Goal: Task Accomplishment & Management: Use online tool/utility

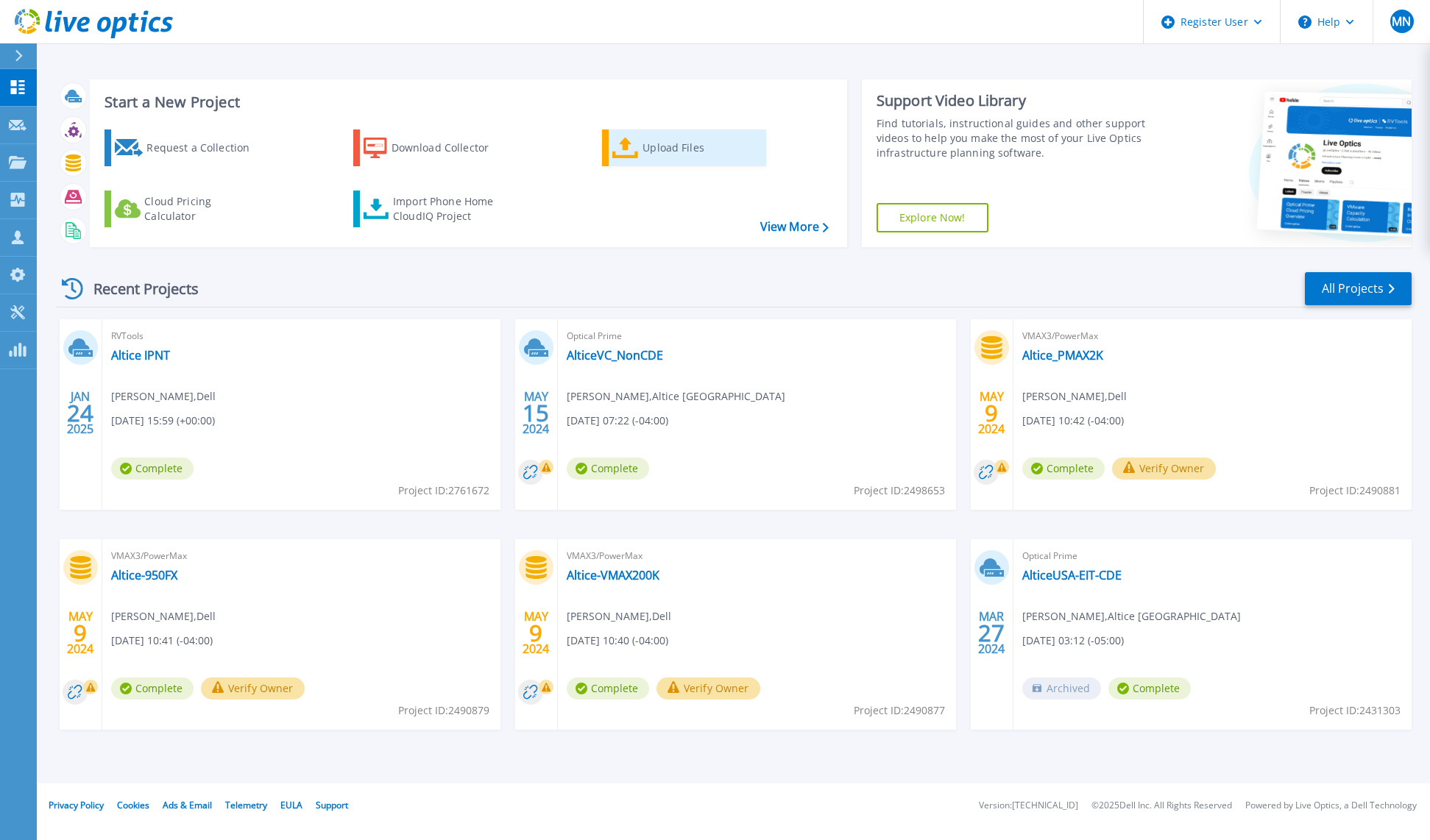
click at [681, 149] on div "Upload Files" at bounding box center [701, 148] width 117 height 30
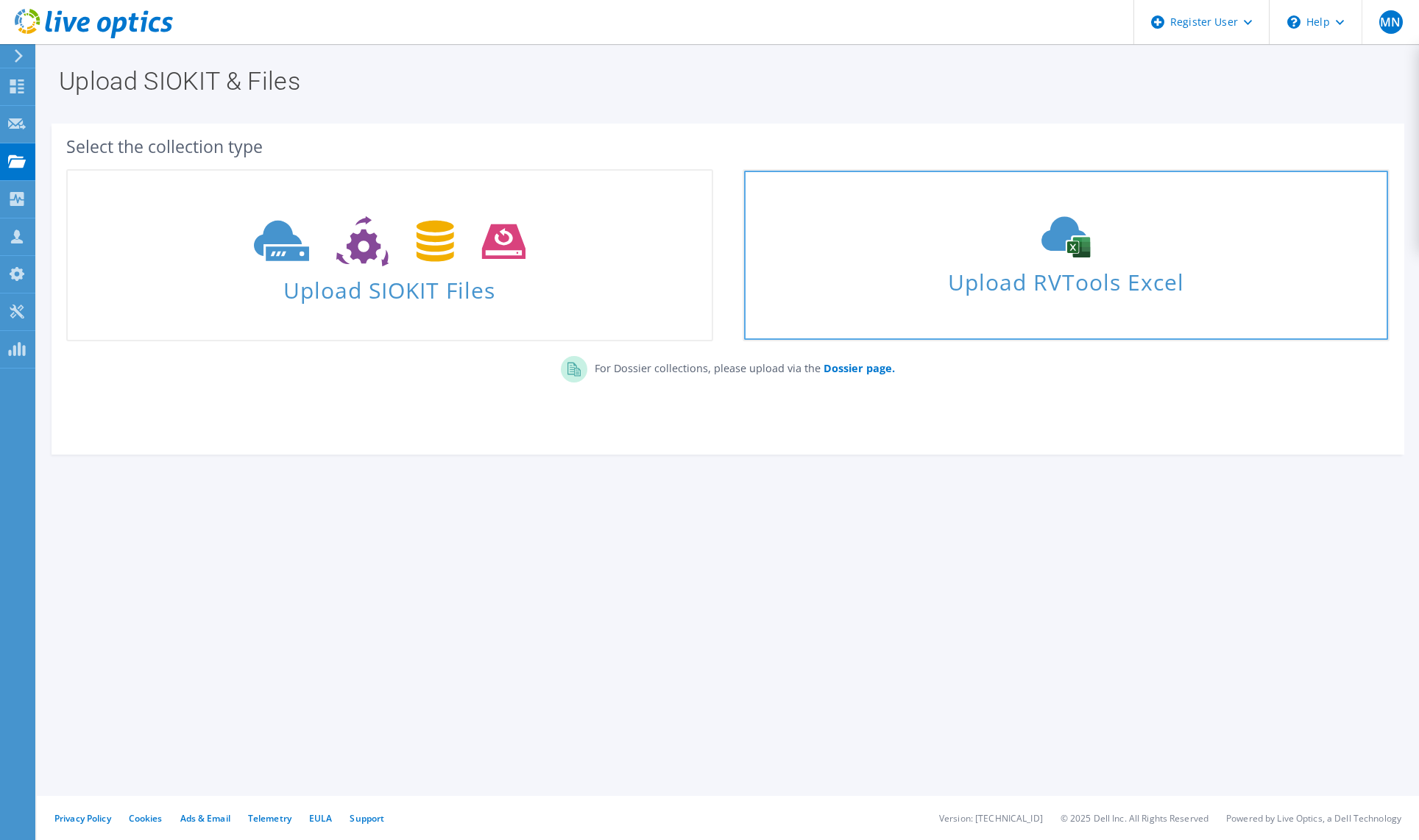
click at [1096, 281] on span "Upload RVTools Excel" at bounding box center [1066, 278] width 644 height 32
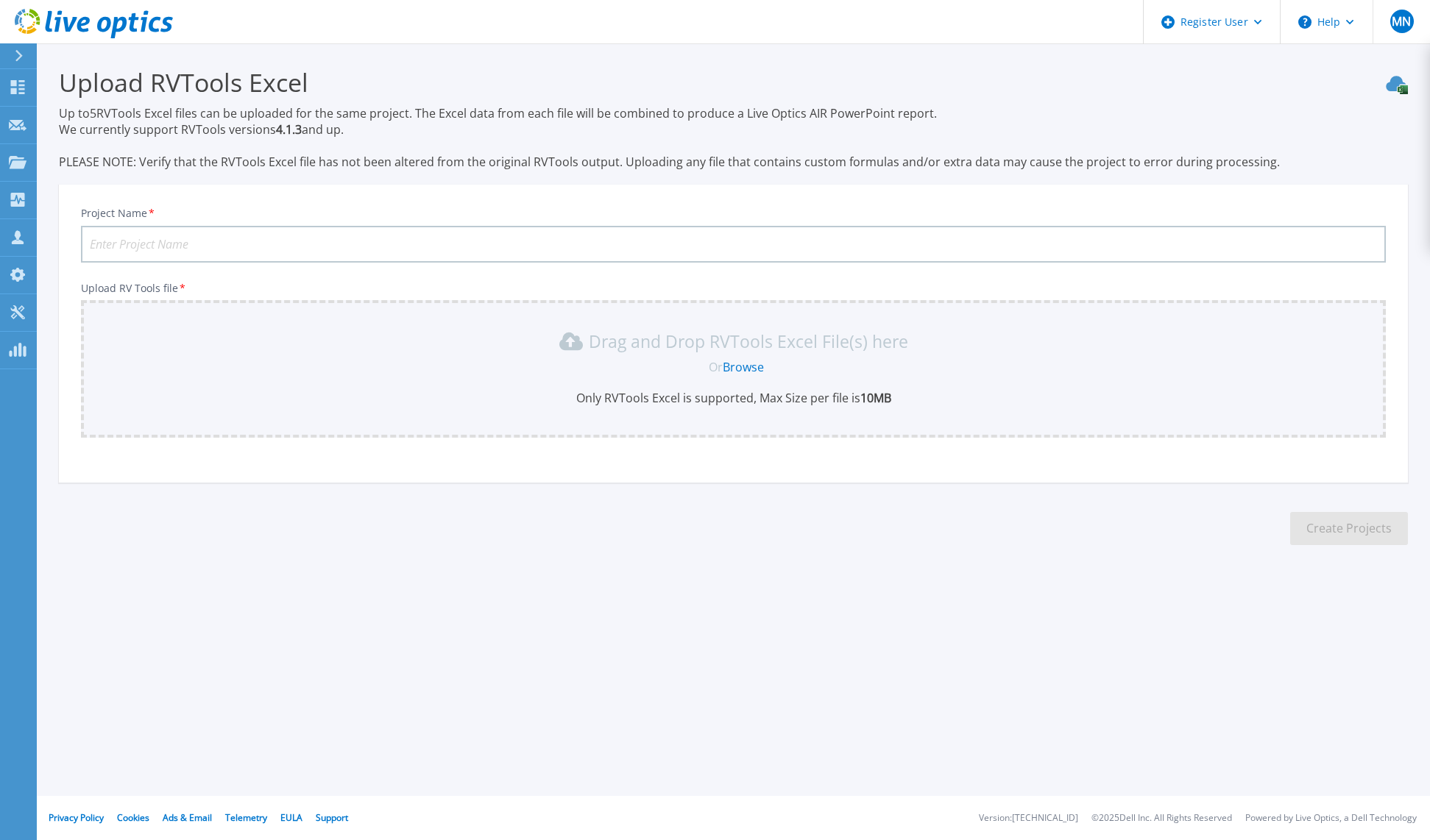
click at [753, 370] on link "Browse" at bounding box center [743, 367] width 41 height 16
click at [748, 368] on link "Browse" at bounding box center [743, 367] width 41 height 16
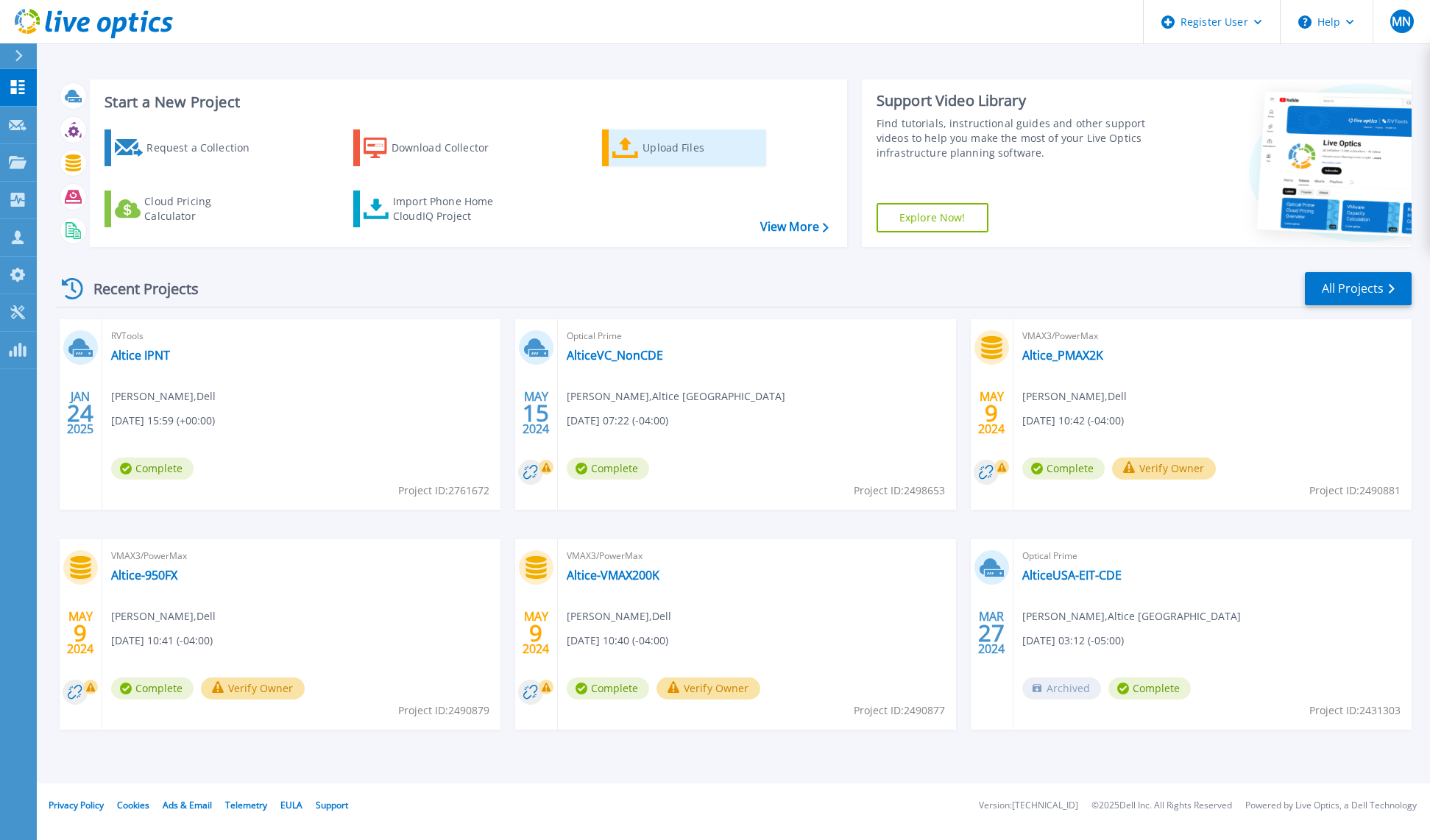
click at [670, 148] on div "Upload Files" at bounding box center [701, 148] width 117 height 30
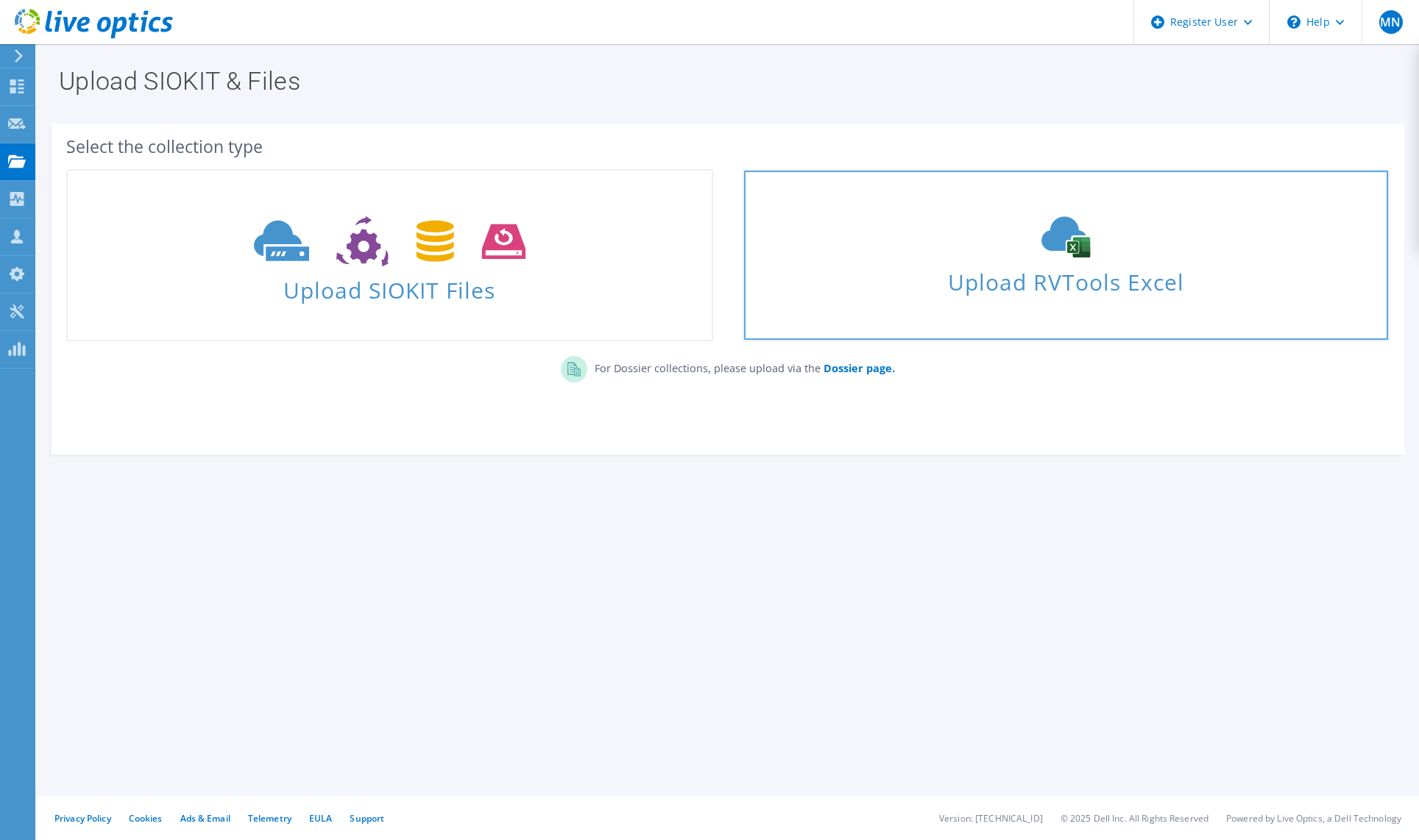
click at [1025, 290] on span "Upload RVTools Excel" at bounding box center [1066, 278] width 644 height 32
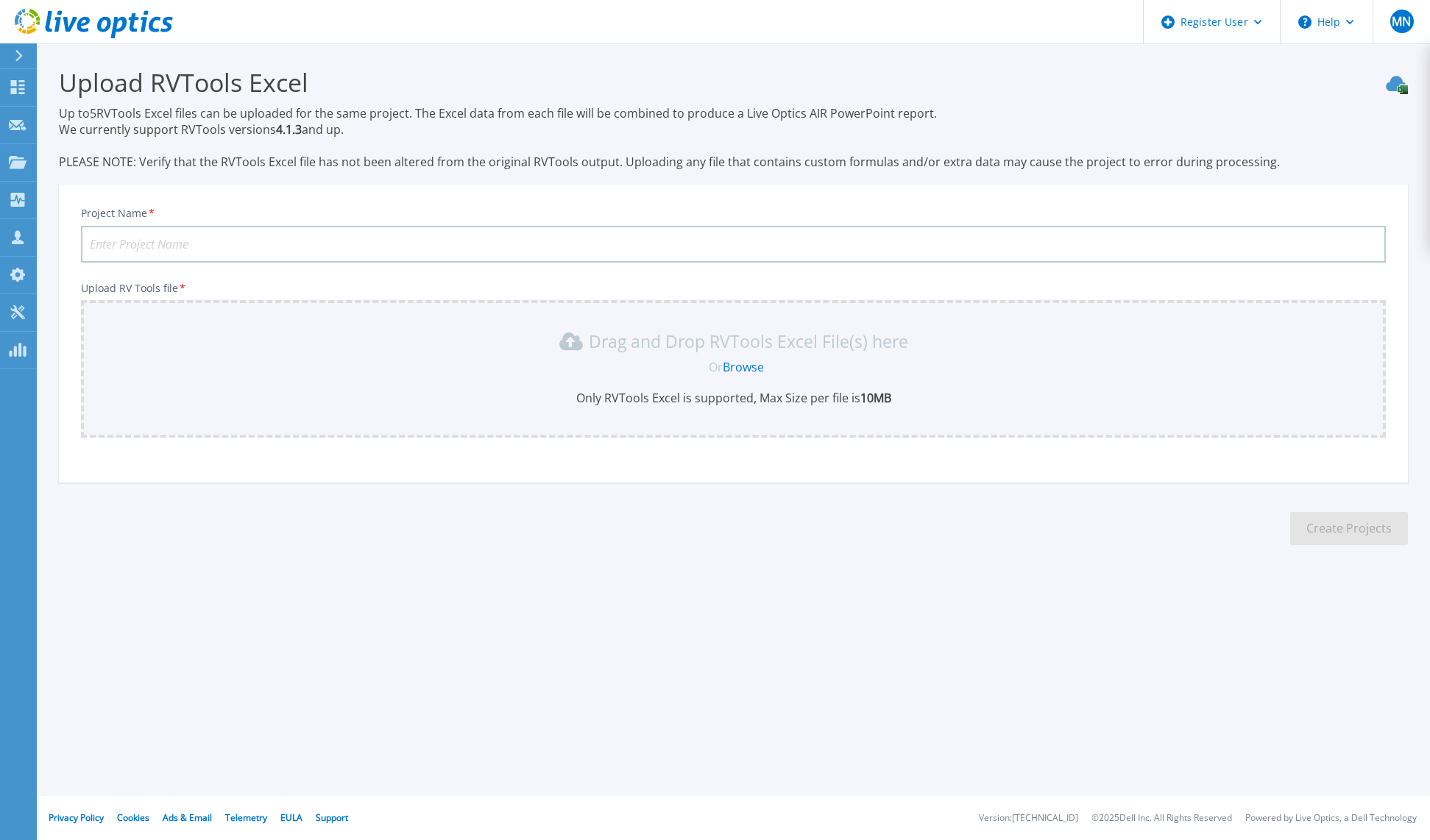
click at [747, 366] on link "Browse" at bounding box center [743, 367] width 41 height 16
